Goal: Information Seeking & Learning: Learn about a topic

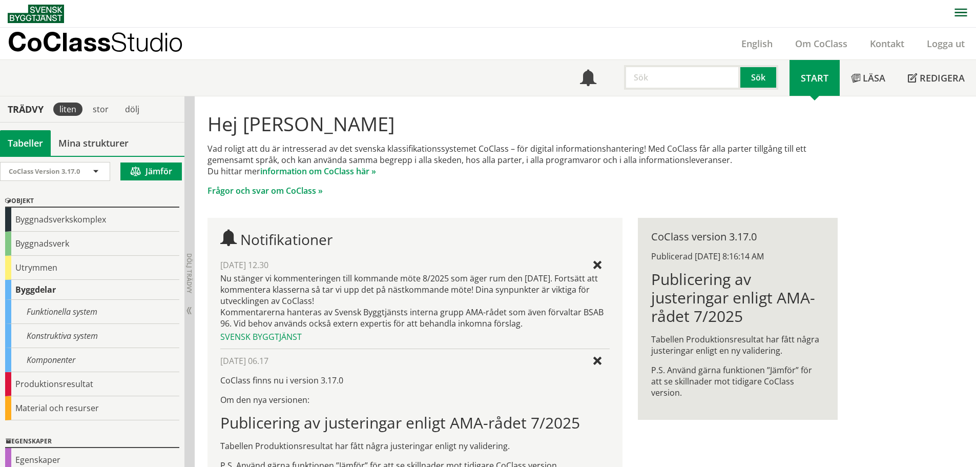
click at [640, 79] on input "text" at bounding box center [682, 77] width 116 height 25
type input "skumglas"
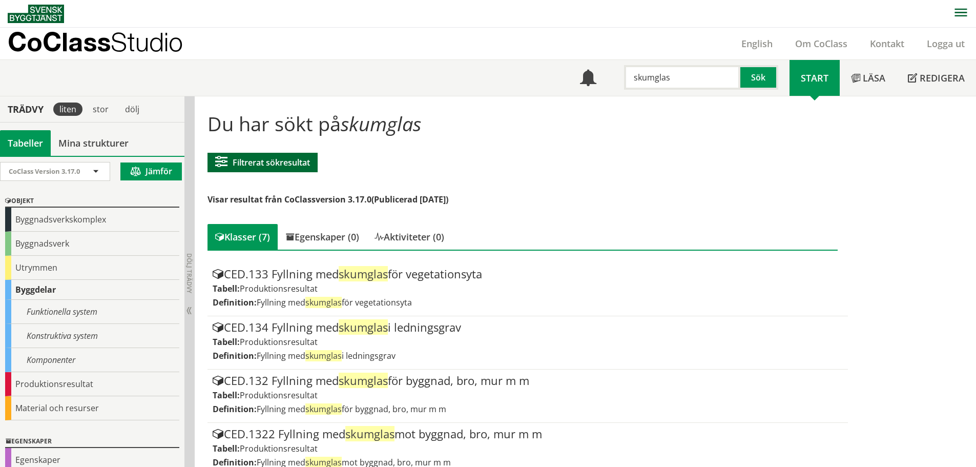
click at [288, 167] on button "Filtrerat sökresultat" at bounding box center [263, 162] width 110 height 19
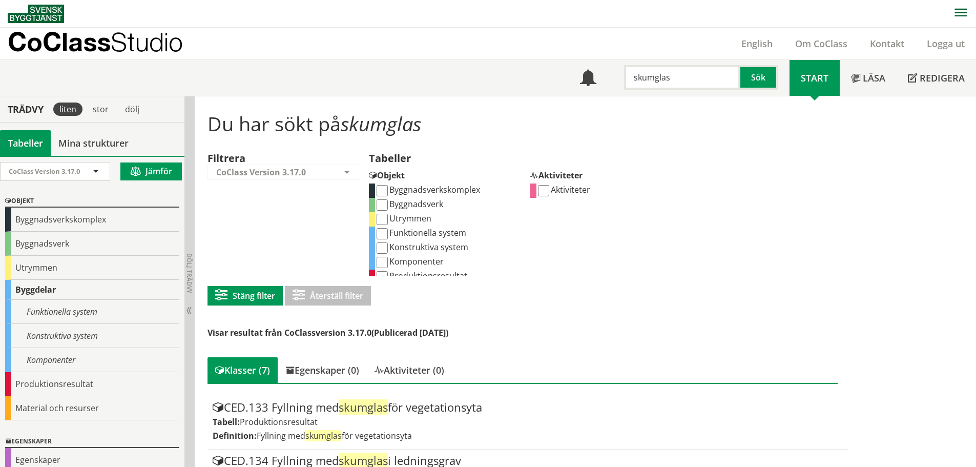
click at [381, 261] on input "Komponenter" at bounding box center [382, 262] width 11 height 11
checkbox input "true"
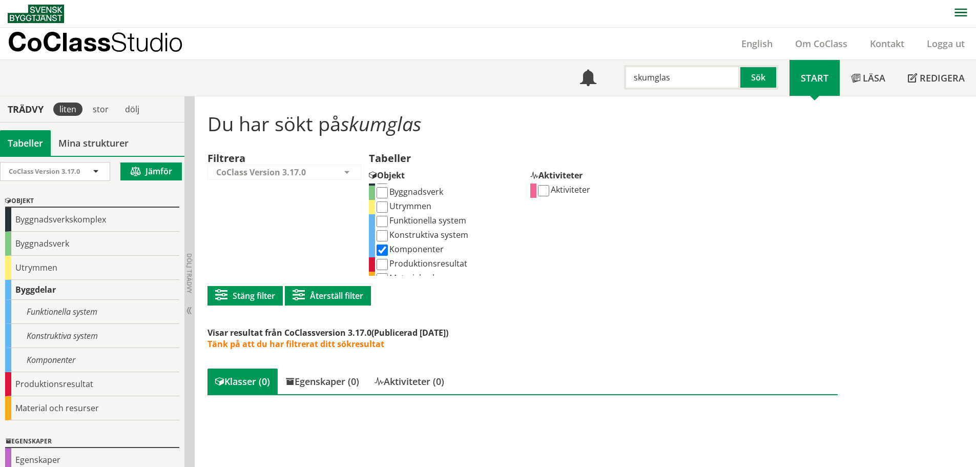
scroll to position [23, 0]
click at [382, 228] on input "Konstruktiva system" at bounding box center [382, 225] width 11 height 11
checkbox input "true"
click at [385, 232] on input "Funktionella system" at bounding box center [382, 233] width 11 height 11
checkbox input "true"
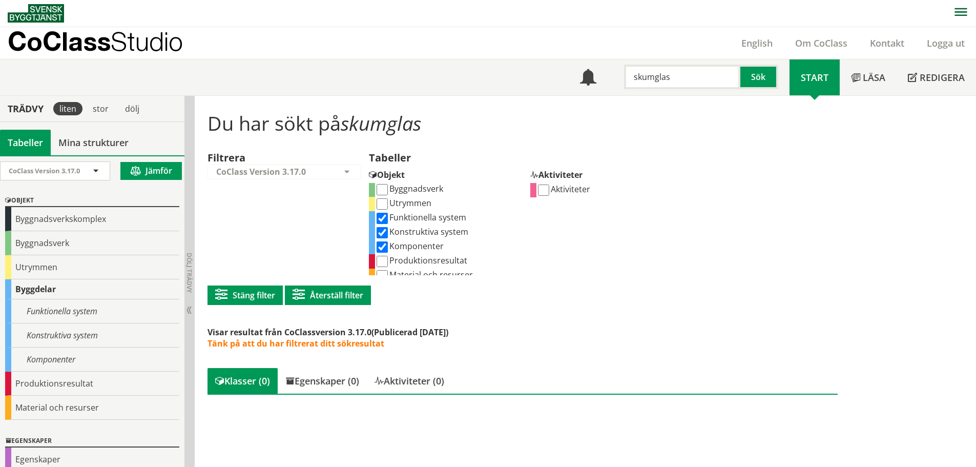
scroll to position [23, 0]
click at [384, 249] on input "Produktionsresultat" at bounding box center [382, 253] width 11 height 11
checkbox input "true"
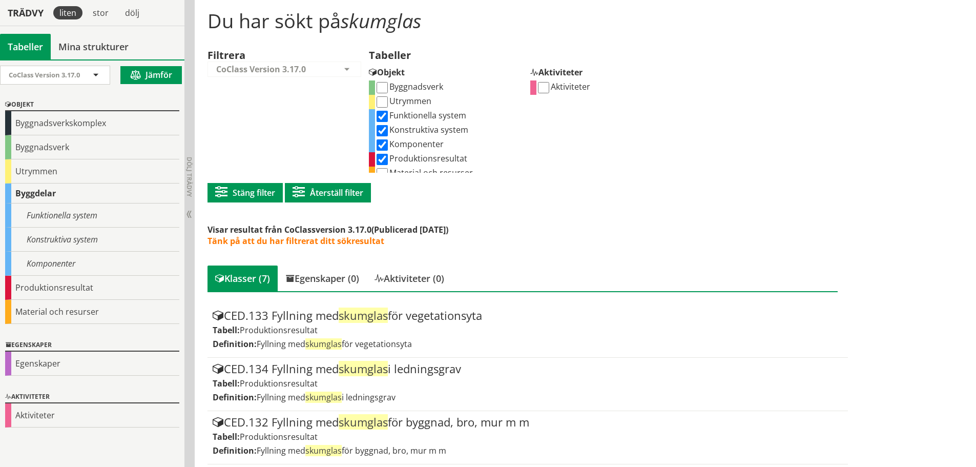
scroll to position [23, 0]
click at [382, 150] on input "Produktionsresultat" at bounding box center [382, 151] width 11 height 11
checkbox input "false"
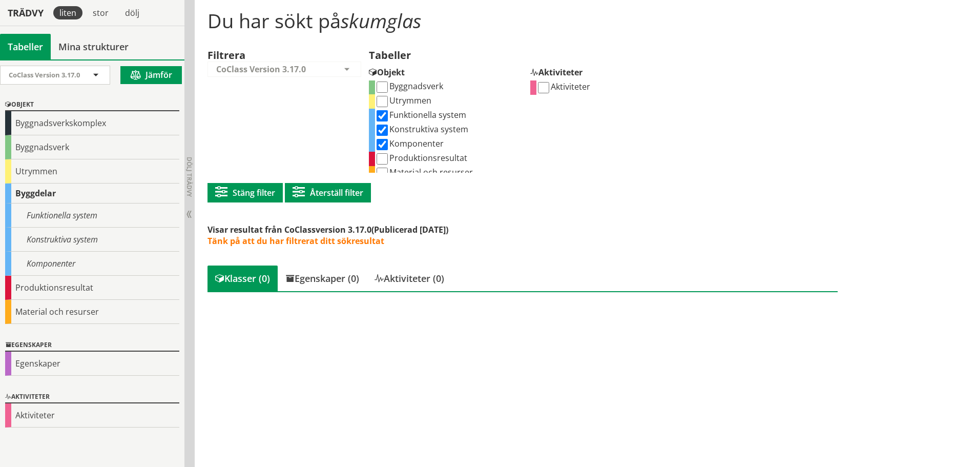
scroll to position [23, 0]
click at [383, 165] on input "Material och resurser" at bounding box center [382, 165] width 11 height 11
checkbox input "true"
click at [384, 162] on input "Material och resurser" at bounding box center [382, 165] width 11 height 11
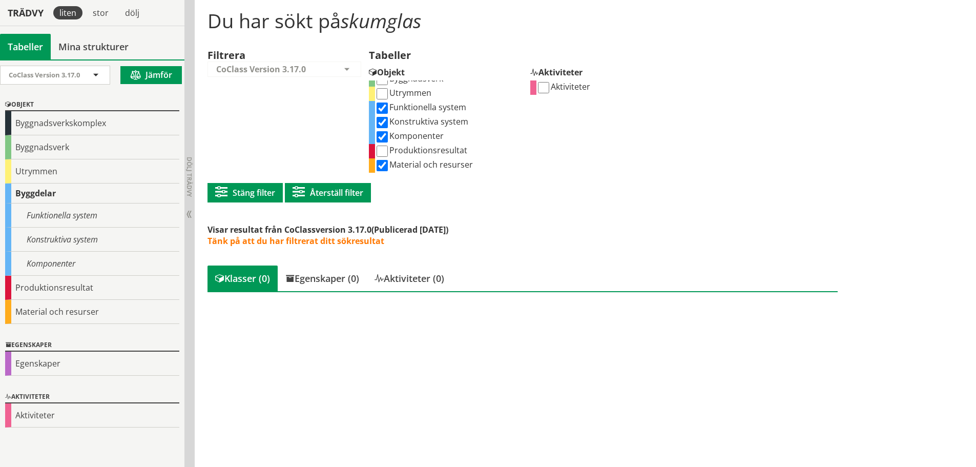
checkbox input "false"
click at [381, 152] on input "Produktionsresultat" at bounding box center [382, 151] width 11 height 11
checkbox input "true"
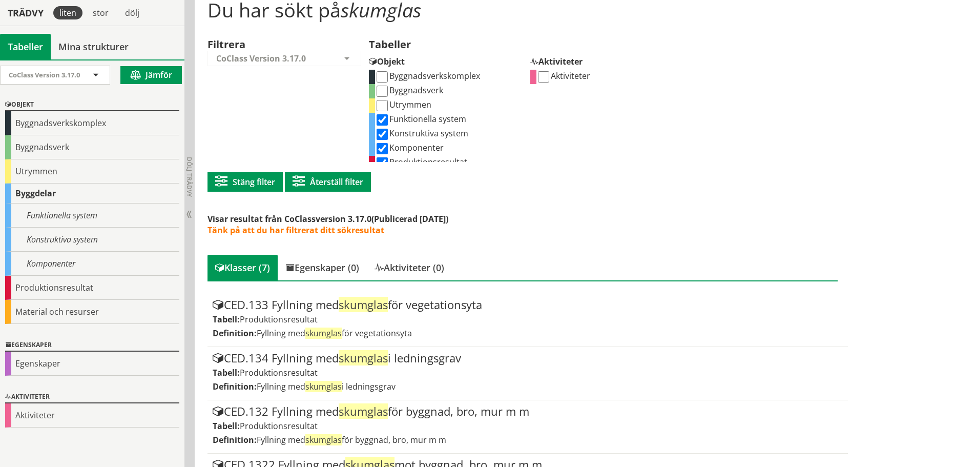
scroll to position [23, 0]
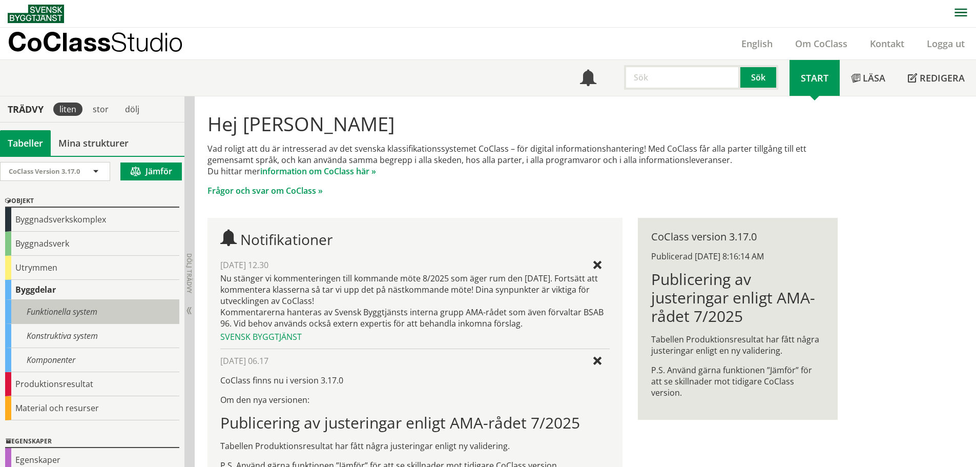
click at [89, 308] on div "Funktionella system" at bounding box center [92, 312] width 174 height 24
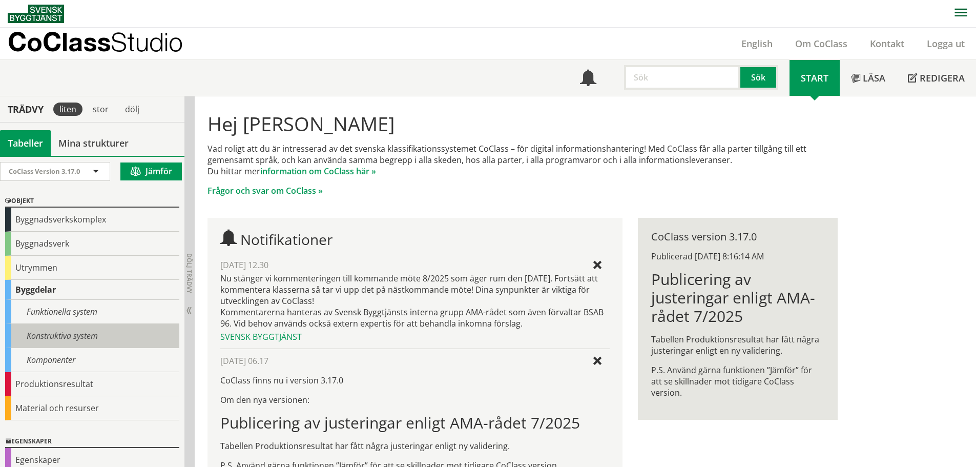
click at [77, 333] on div "Konstruktiva system" at bounding box center [92, 336] width 174 height 24
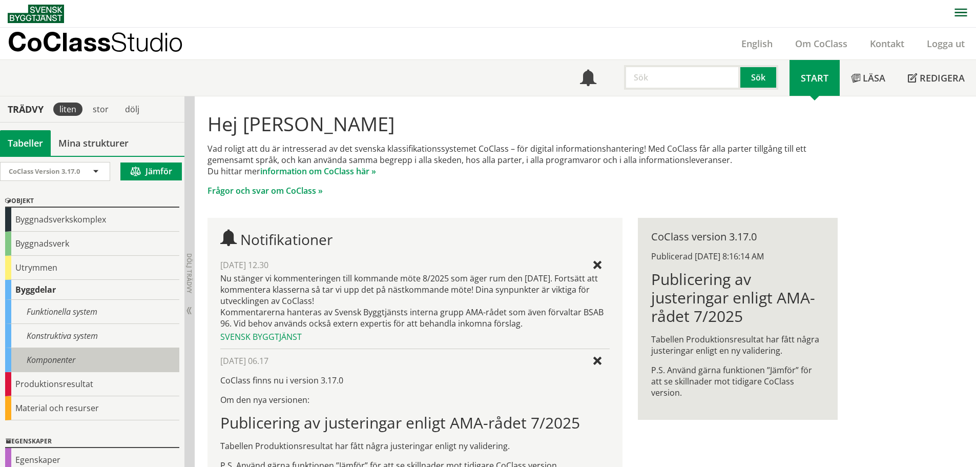
click at [56, 365] on div "Komponenter" at bounding box center [92, 360] width 174 height 24
